Goal: Find specific page/section: Find specific page/section

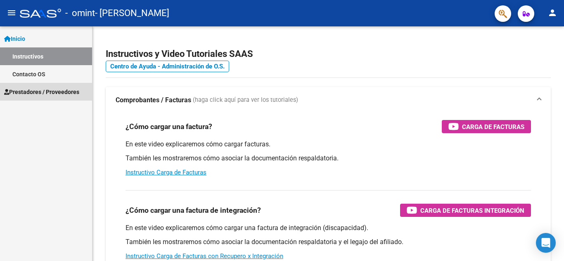
click at [48, 90] on span "Prestadores / Proveedores" at bounding box center [41, 92] width 75 height 9
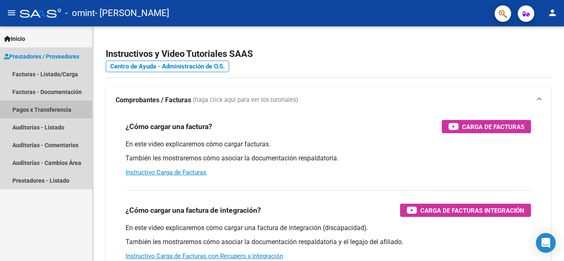
click at [50, 110] on link "Pagos x Transferencia" at bounding box center [46, 110] width 92 height 18
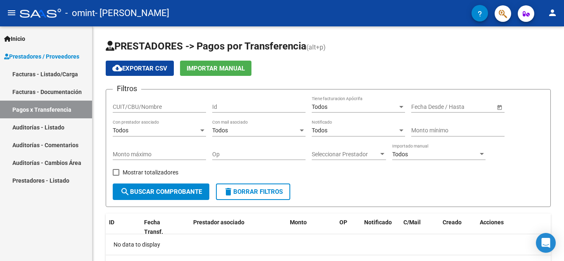
click at [50, 125] on link "Auditorías - Listado" at bounding box center [46, 127] width 92 height 18
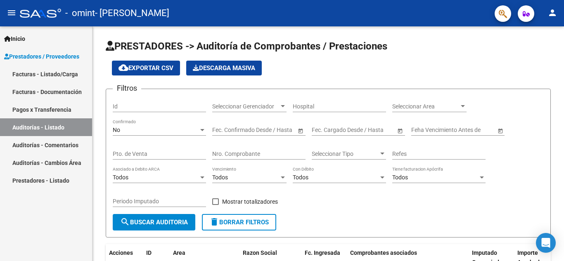
click at [54, 90] on link "Facturas - Documentación" at bounding box center [46, 92] width 92 height 18
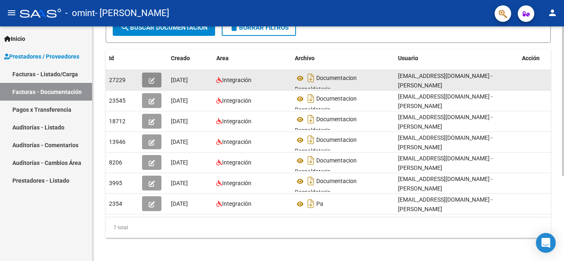
click at [150, 80] on icon "button" at bounding box center [152, 81] width 6 height 6
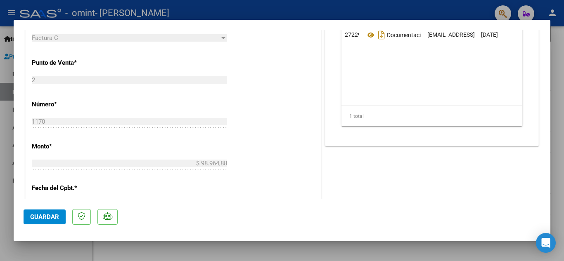
scroll to position [330, 0]
